Goal: Information Seeking & Learning: Learn about a topic

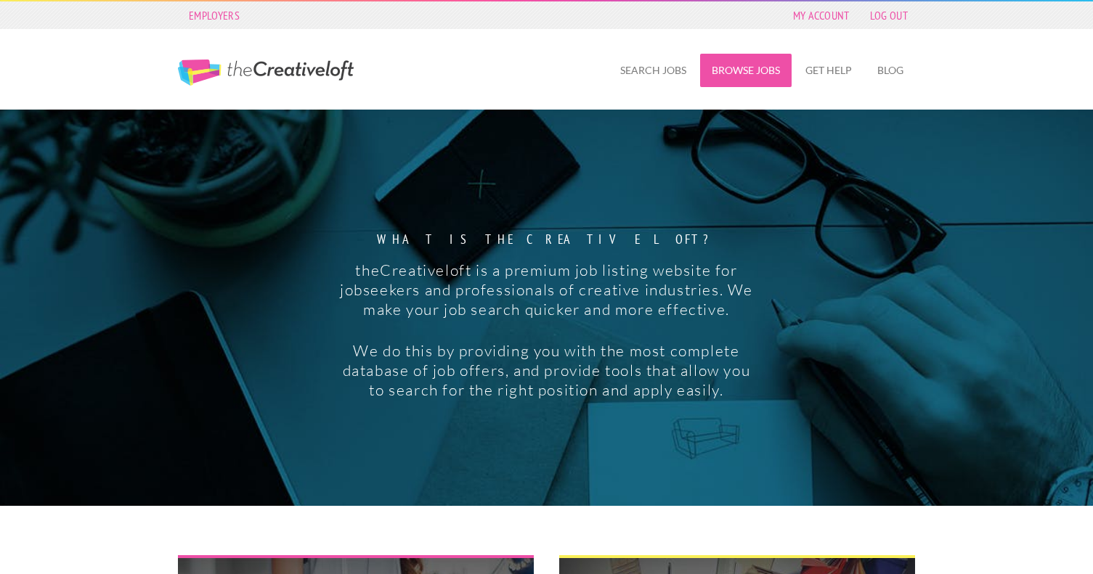
click at [763, 64] on link "Browse Jobs" at bounding box center [745, 70] width 91 height 33
click at [646, 78] on link "Search Jobs" at bounding box center [653, 70] width 89 height 33
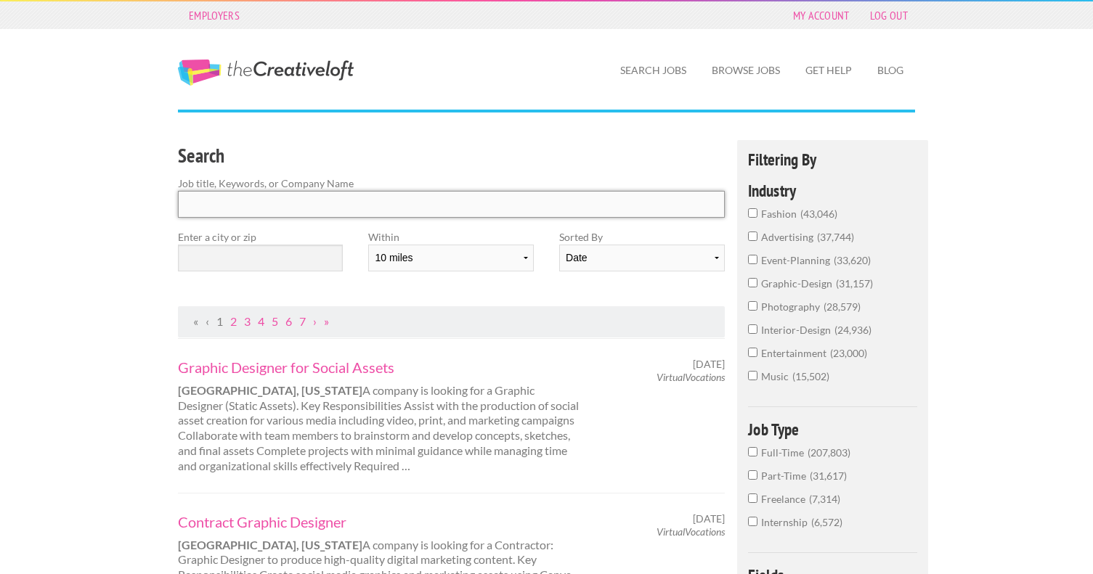
click at [368, 199] on input "Search" at bounding box center [451, 204] width 547 height 27
type input "p"
click at [804, 304] on span "photography" at bounding box center [792, 307] width 62 height 12
click at [757, 304] on input "photography 28,579" at bounding box center [752, 305] width 9 height 9
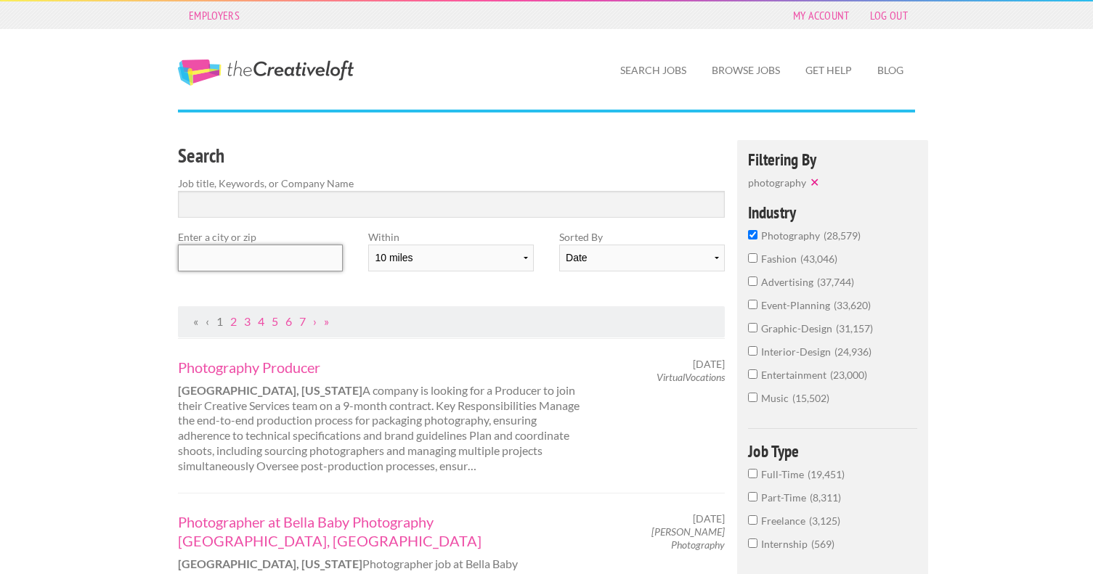
click at [304, 264] on input "text" at bounding box center [260, 258] width 165 height 27
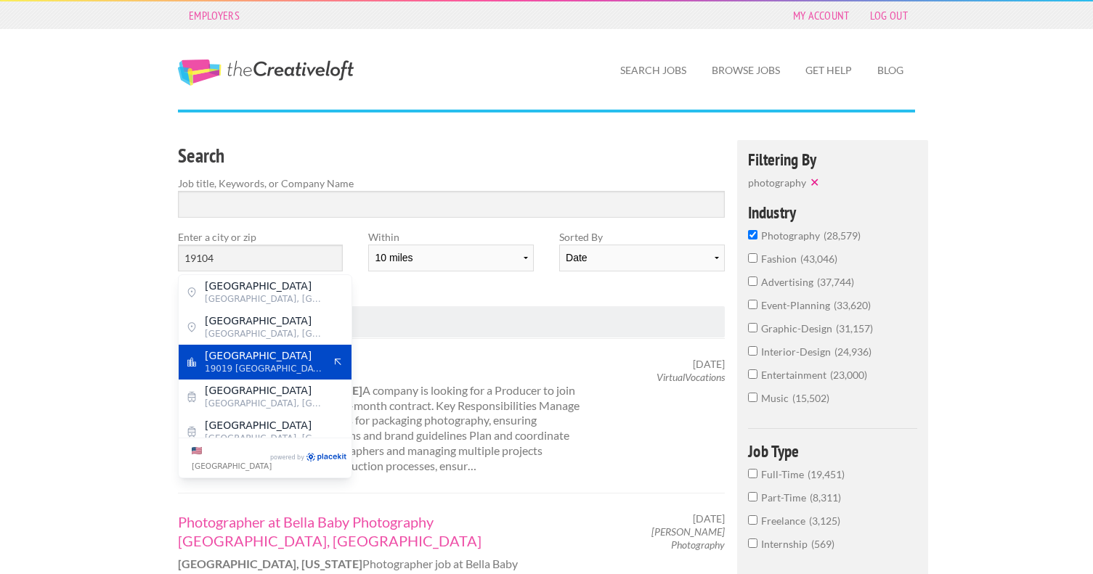
click at [298, 357] on span "Philadelphia" at bounding box center [264, 355] width 119 height 13
type input "Philadelphia"
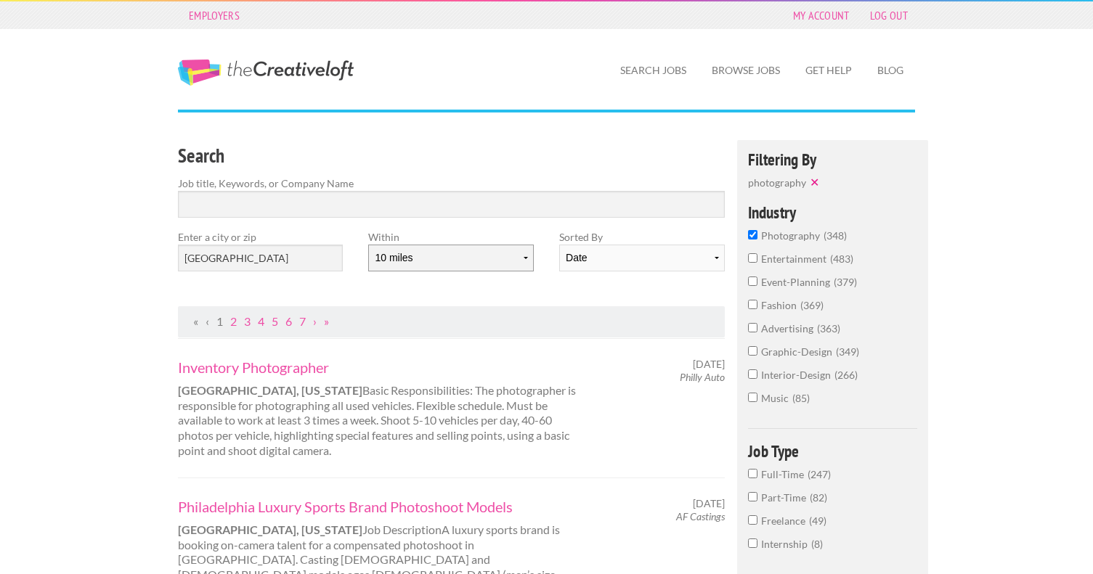
click at [408, 262] on select "10 miles 20 miles 50 miles 100 miles 200 miles 300 miles 400 miles 500 miles" at bounding box center [450, 258] width 165 height 27
select select "50"
click at [368, 245] on select "10 miles 20 miles 50 miles 100 miles 200 miles 300 miles 400 miles 500 miles" at bounding box center [450, 258] width 165 height 27
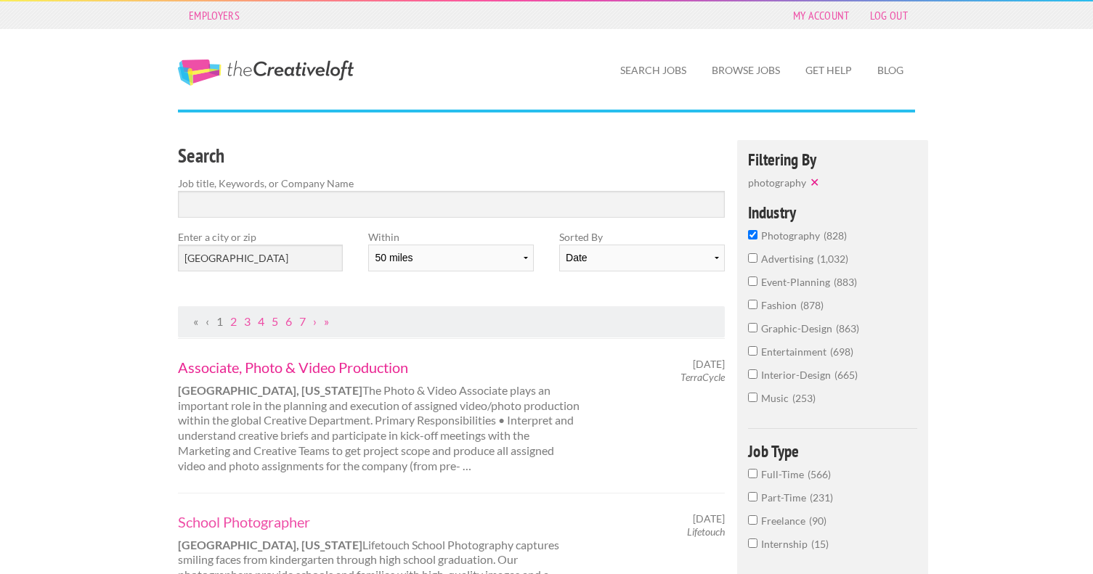
click at [317, 362] on link "Associate, Photo & Video Production" at bounding box center [380, 367] width 404 height 19
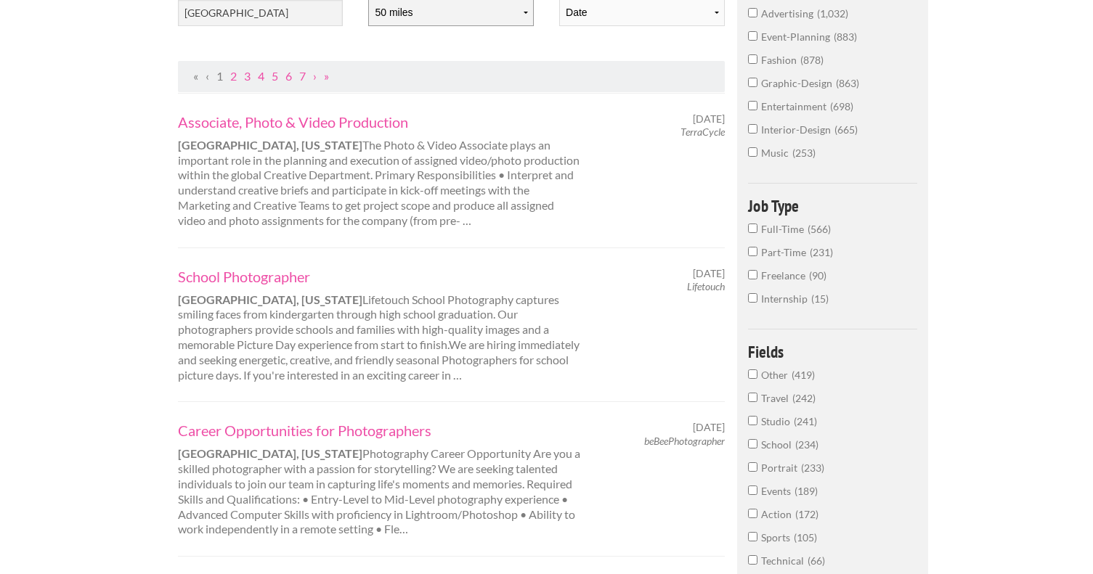
scroll to position [253, 0]
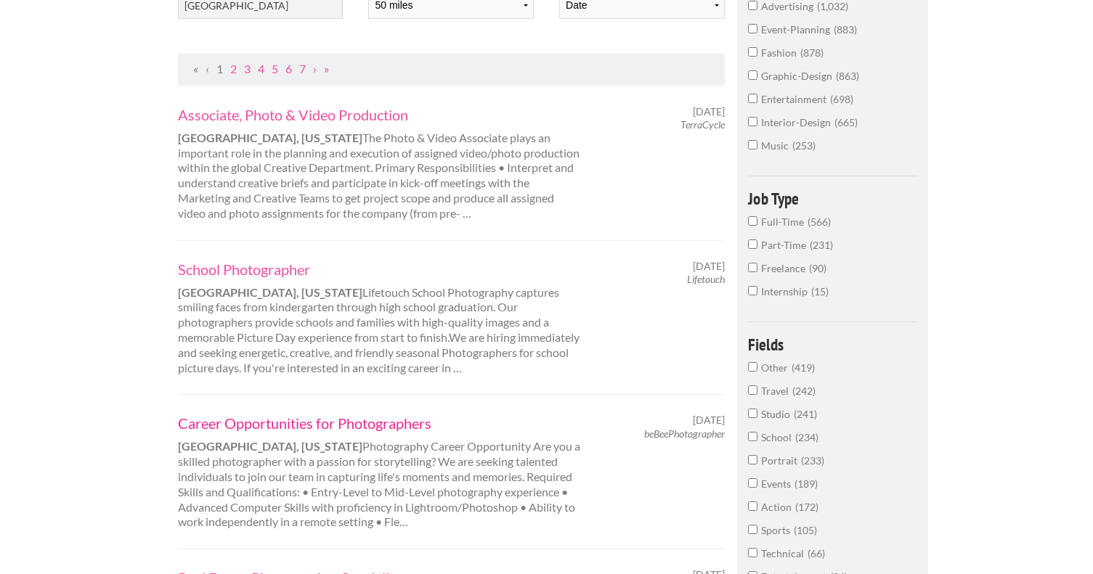
click at [327, 422] on link "Career Opportunities for Photographers" at bounding box center [380, 423] width 404 height 19
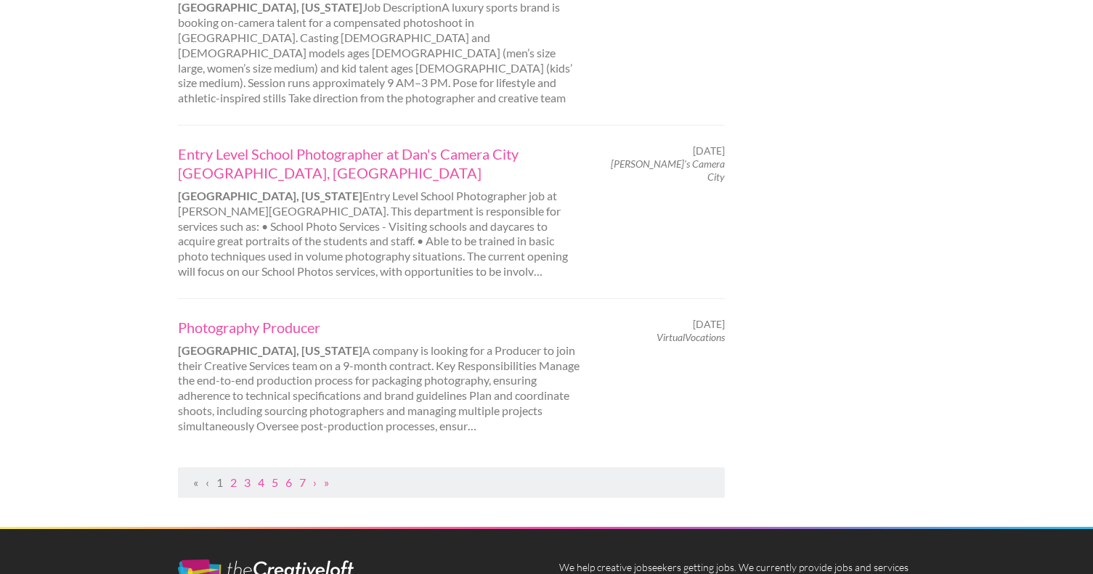
scroll to position [1451, 0]
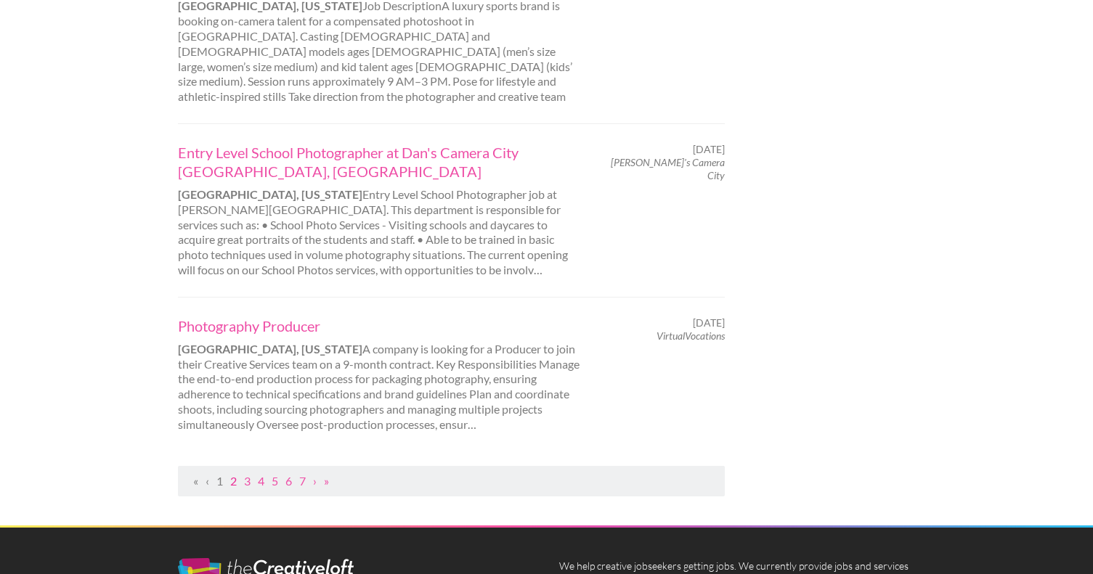
click at [234, 474] on link "2" at bounding box center [233, 481] width 7 height 14
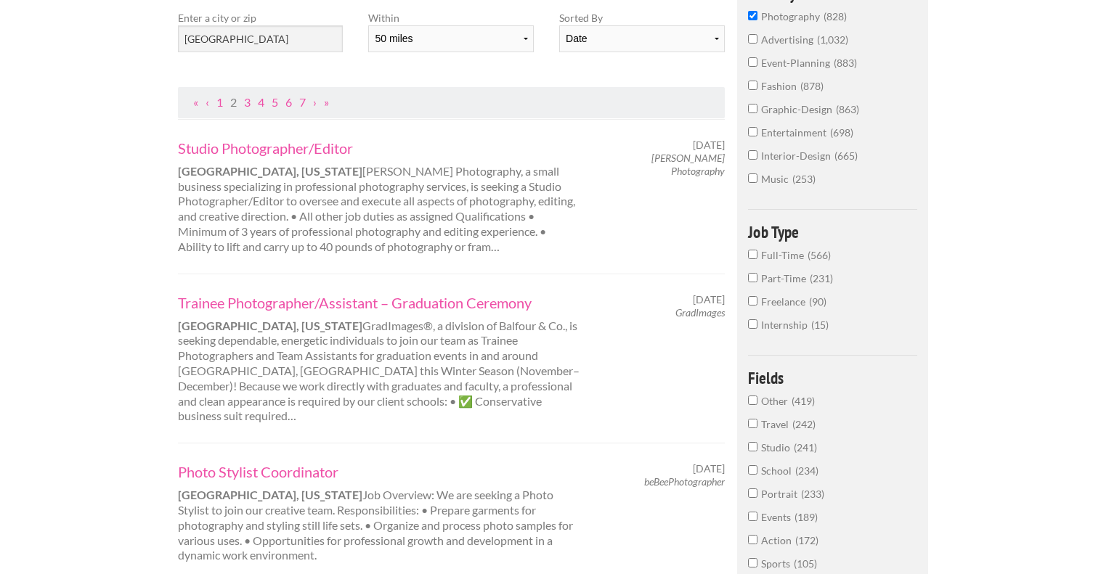
scroll to position [221, 0]
click at [245, 461] on link "Photo Stylist Coordinator" at bounding box center [380, 470] width 404 height 19
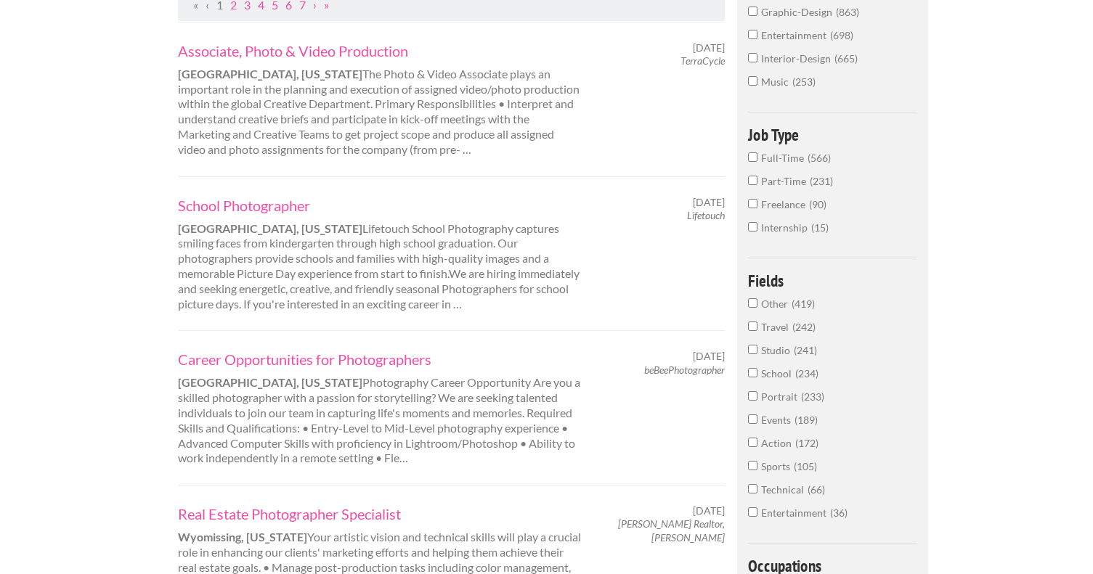
scroll to position [319, 0]
click at [294, 365] on link "Career Opportunities for Photographers" at bounding box center [380, 357] width 404 height 19
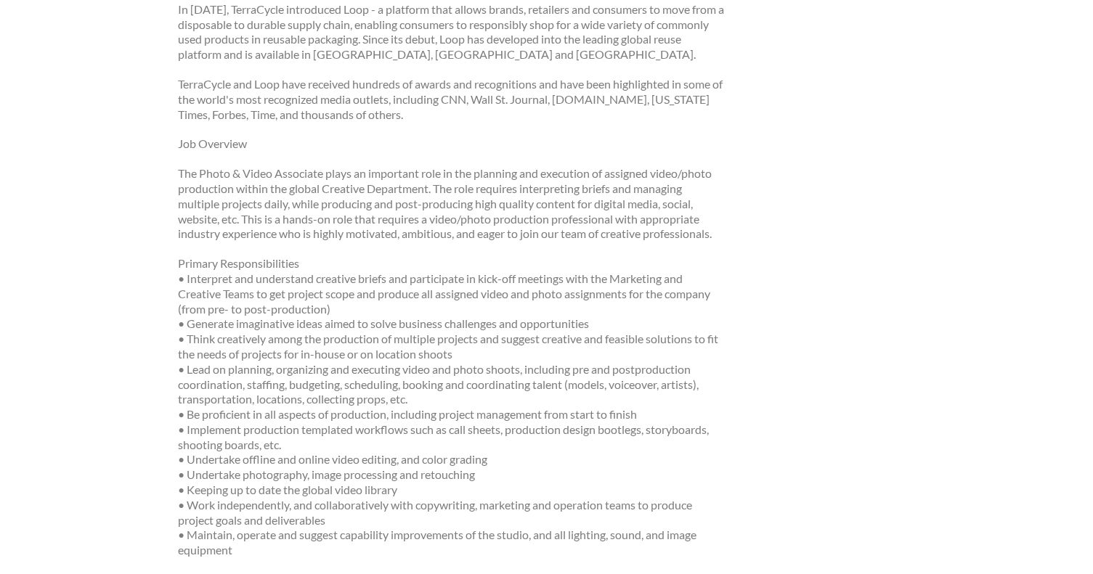
scroll to position [399, 0]
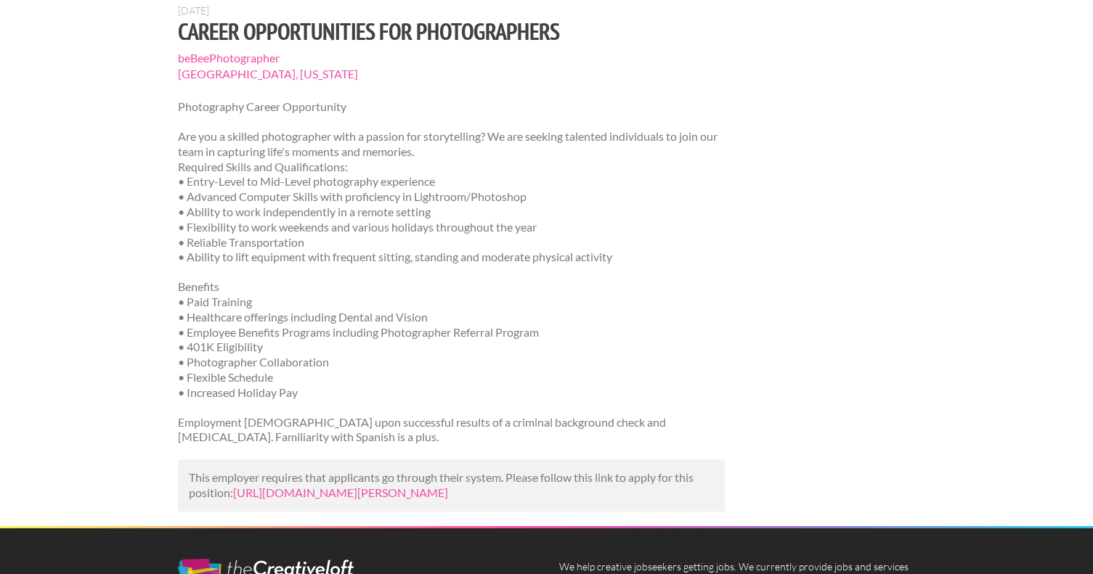
scroll to position [145, 0]
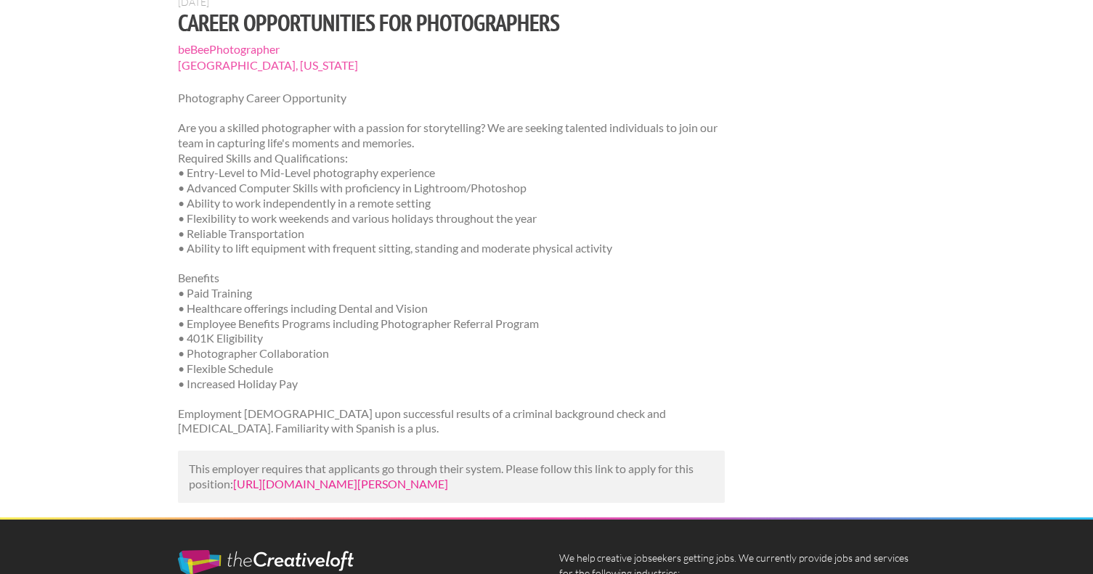
click at [329, 490] on link "[URL][DOMAIN_NAME][PERSON_NAME]" at bounding box center [340, 484] width 215 height 14
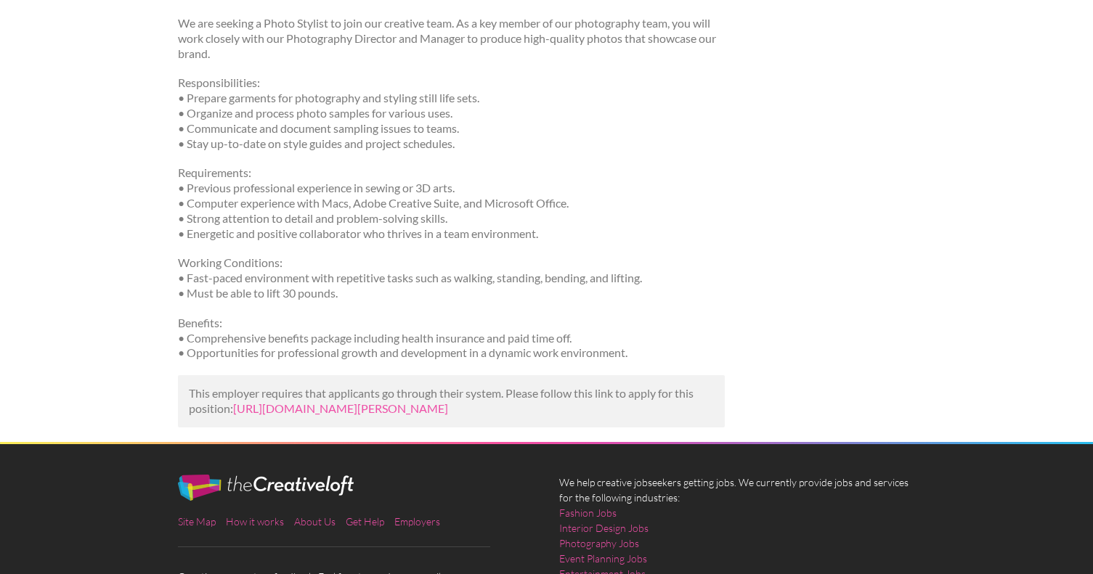
scroll to position [397, 0]
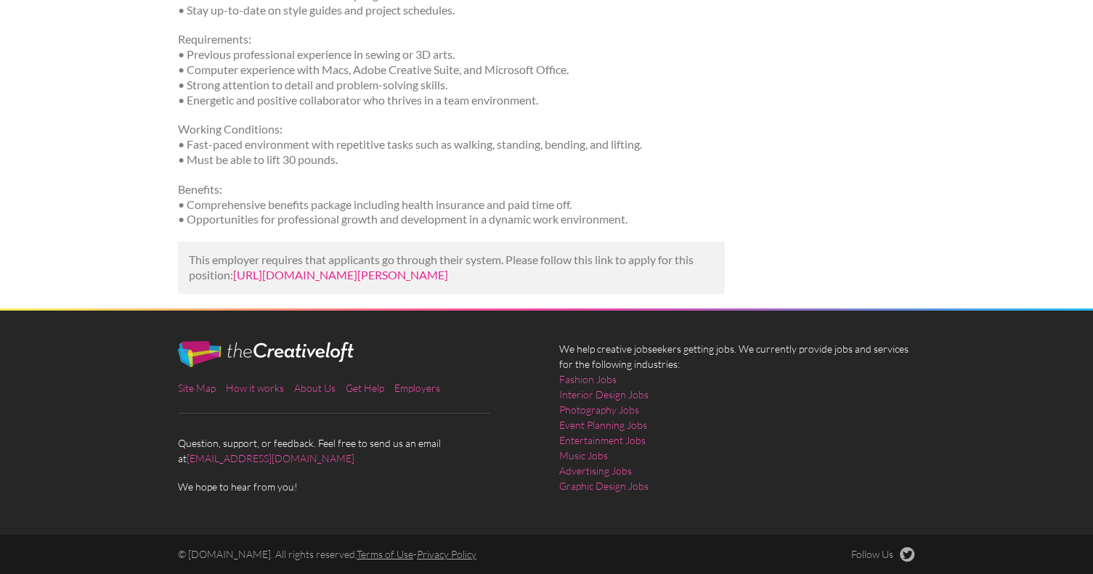
click at [284, 268] on link "[URL][DOMAIN_NAME][PERSON_NAME]" at bounding box center [340, 275] width 215 height 14
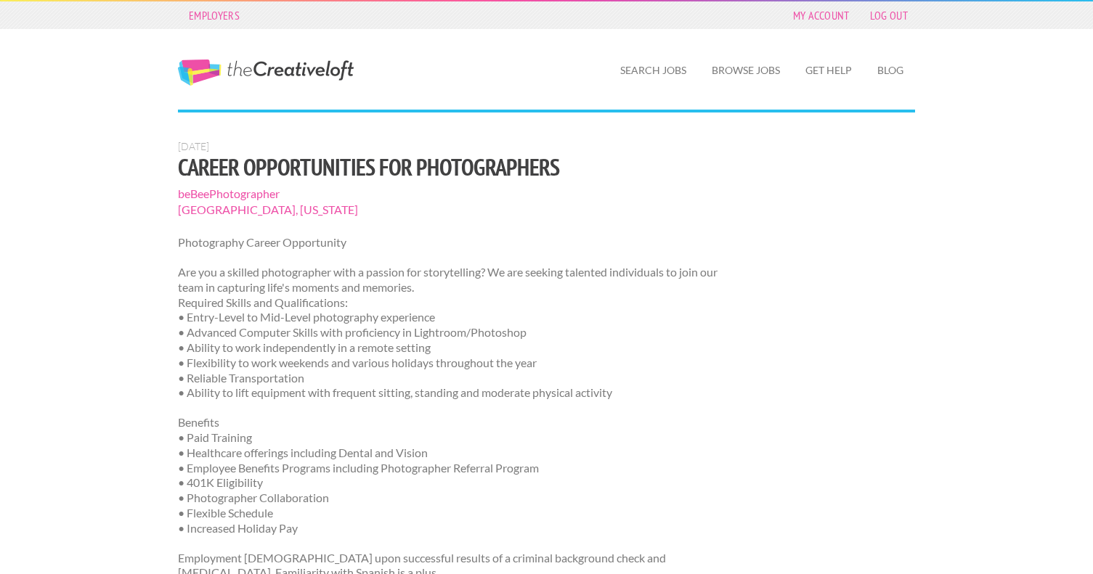
scroll to position [368, 0]
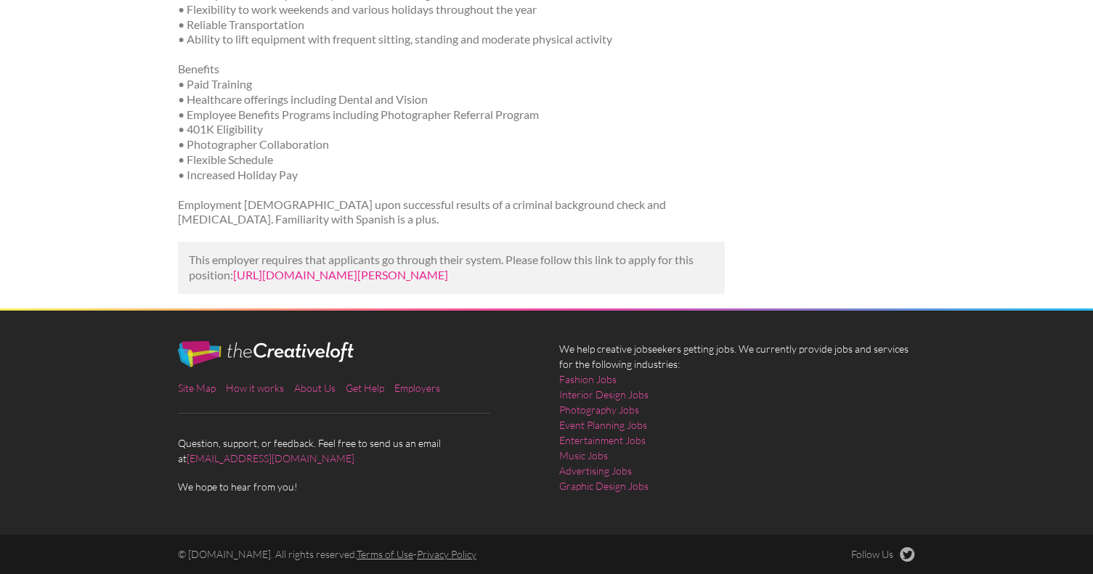
click at [295, 271] on link "[URL][DOMAIN_NAME][PERSON_NAME]" at bounding box center [340, 275] width 215 height 14
